Goal: Task Accomplishment & Management: Manage account settings

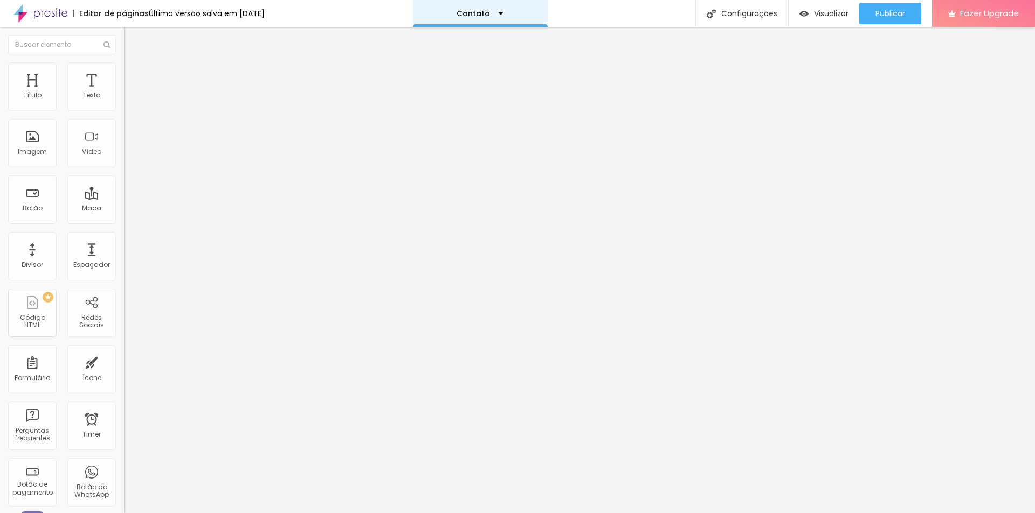
click at [503, 10] on div "Contato" at bounding box center [479, 14] width 47 height 8
click at [438, 47] on link "Sobre" at bounding box center [426, 41] width 24 height 11
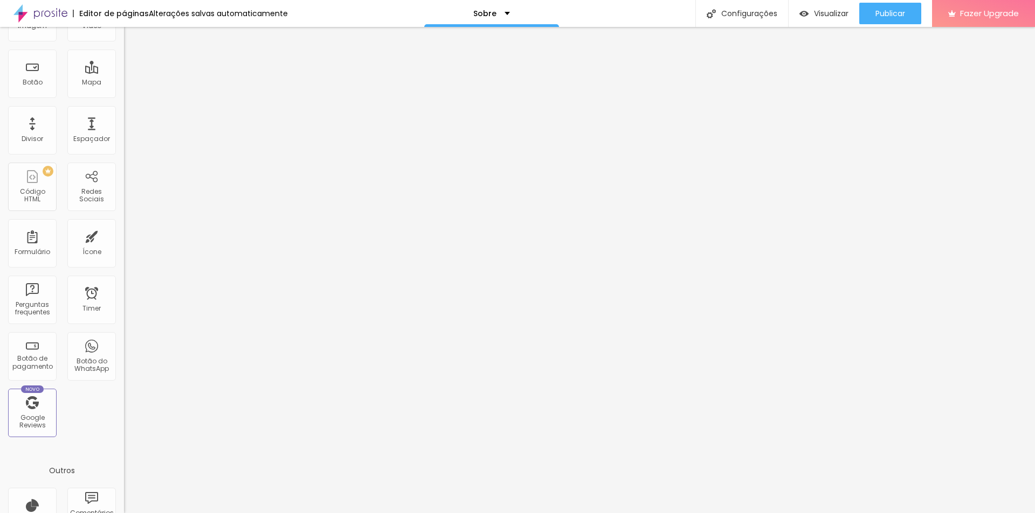
scroll to position [134, 0]
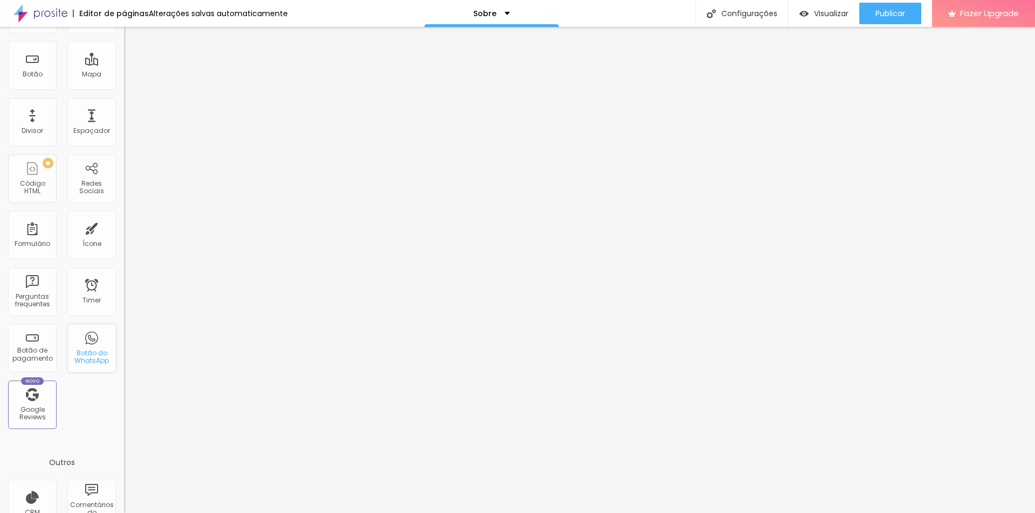
click at [99, 356] on div "Botão do WhatsApp" at bounding box center [91, 358] width 43 height 16
click at [93, 356] on div "Botão do WhatsApp" at bounding box center [91, 358] width 43 height 16
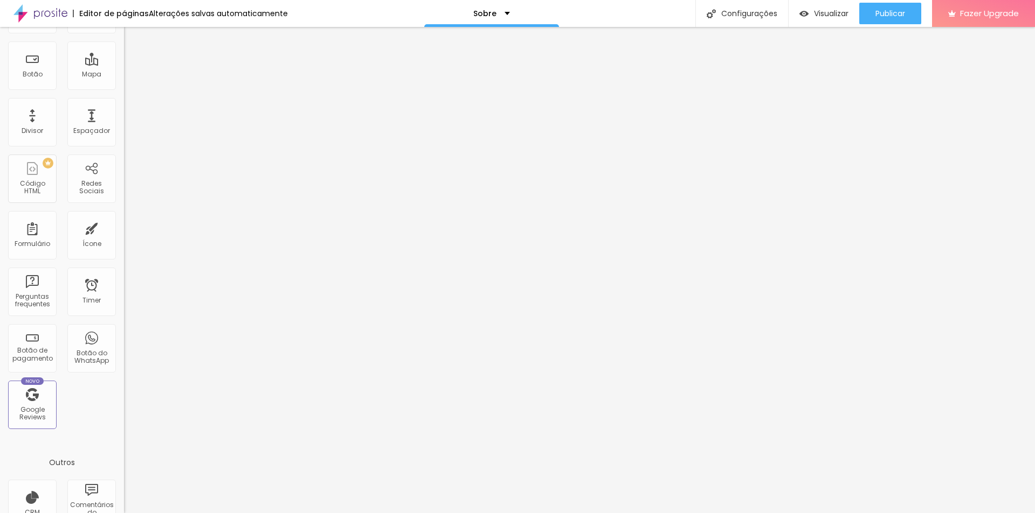
scroll to position [0, 0]
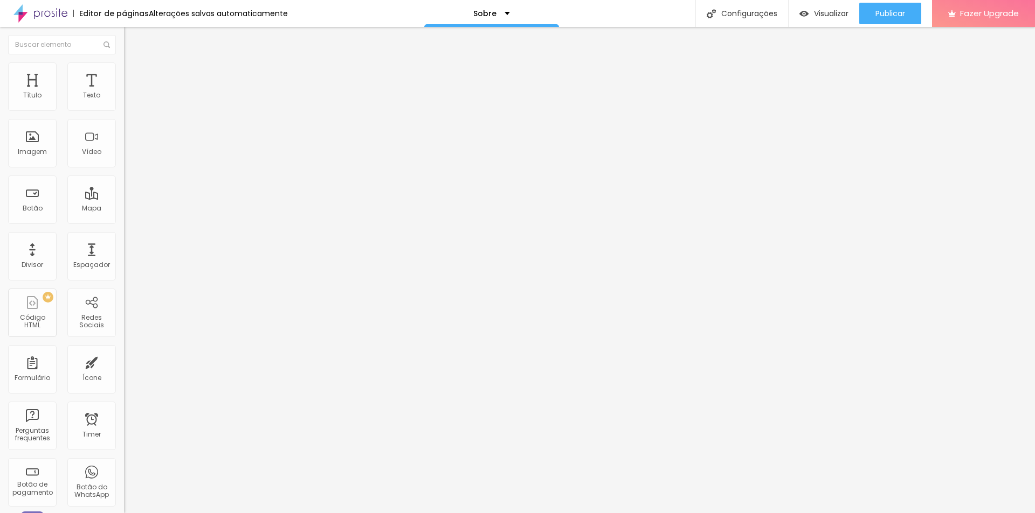
paste input "[URL][DOMAIN_NAME][PHONE_NUMBER]"
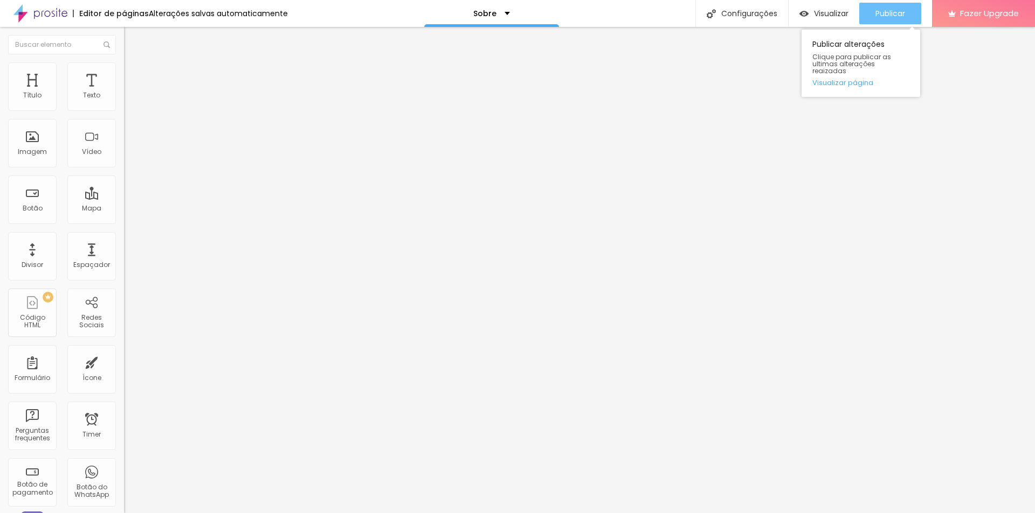
type input "[URL][DOMAIN_NAME][PHONE_NUMBER]"
click at [871, 13] on button "Publicar" at bounding box center [890, 14] width 62 height 22
